Goal: Task Accomplishment & Management: Use online tool/utility

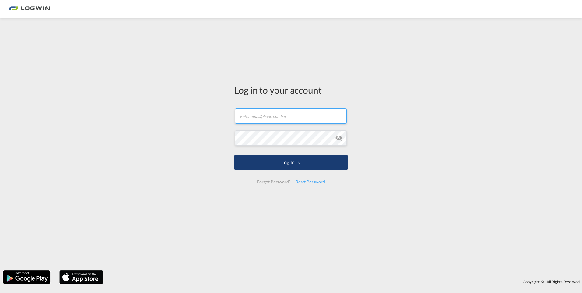
type input "[PERSON_NAME][EMAIL_ADDRESS][PERSON_NAME][DOMAIN_NAME]"
click at [299, 164] on md-icon "LOGIN" at bounding box center [298, 163] width 4 height 4
